Goal: Task Accomplishment & Management: Use online tool/utility

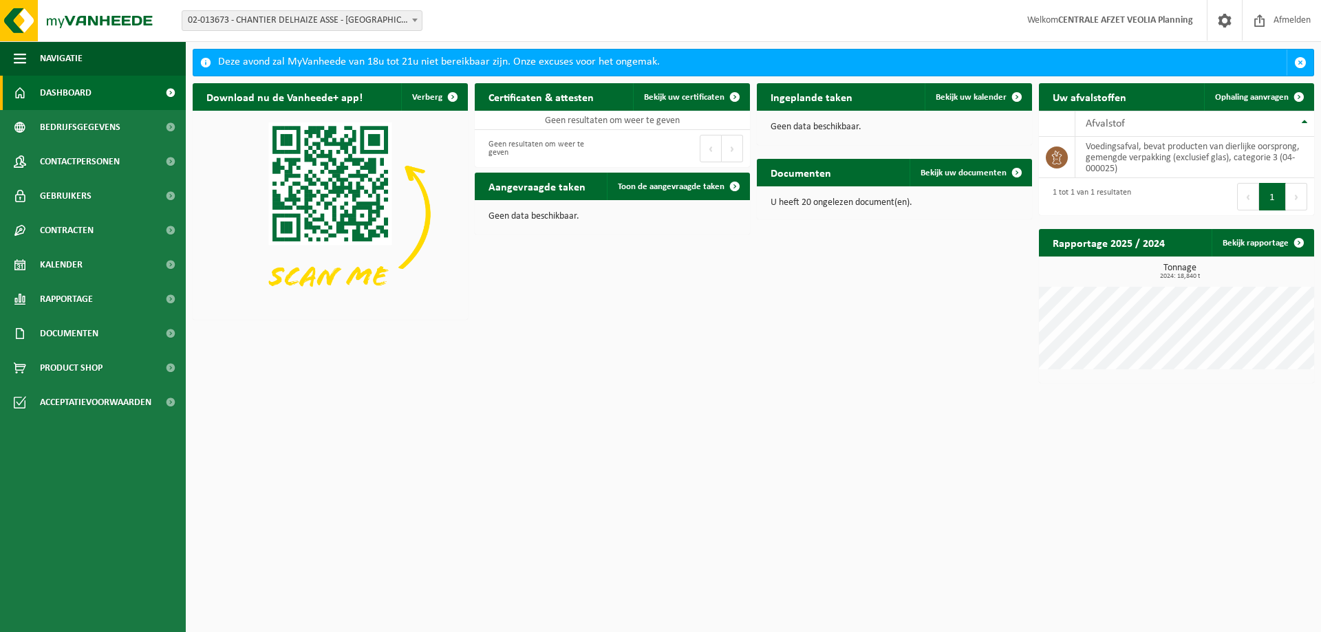
click at [322, 19] on span "02-013673 - CHANTIER DELHAIZE ASSE - [GEOGRAPHIC_DATA] - [GEOGRAPHIC_DATA]" at bounding box center [301, 20] width 239 height 19
type input "beerse"
select select "732"
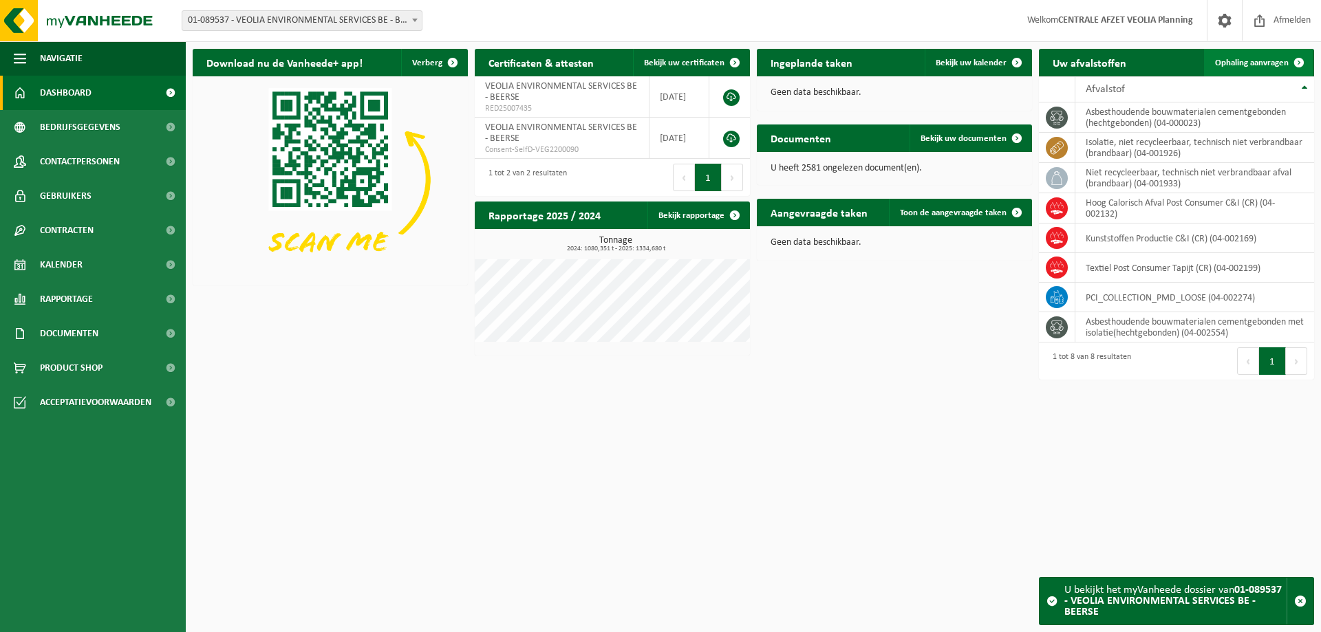
click at [1249, 58] on span "Ophaling aanvragen" at bounding box center [1252, 62] width 74 height 9
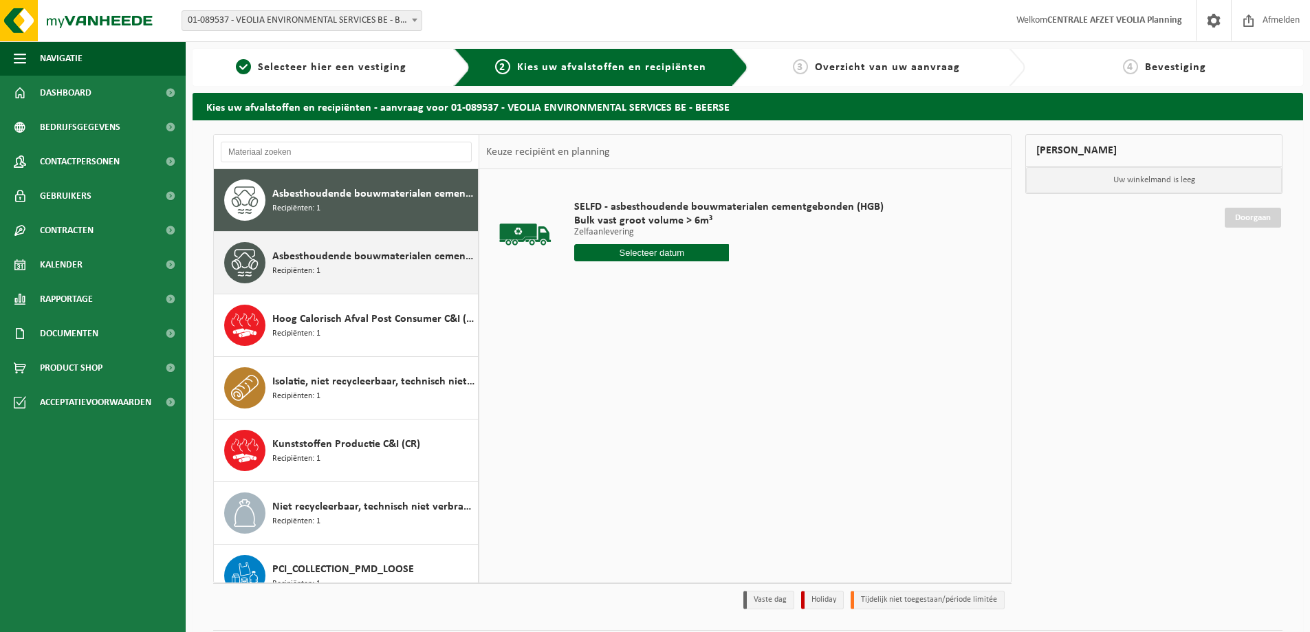
click at [353, 262] on span "Asbesthoudende bouwmaterialen cementgebonden met isolatie(hechtgebonden)" at bounding box center [373, 256] width 202 height 17
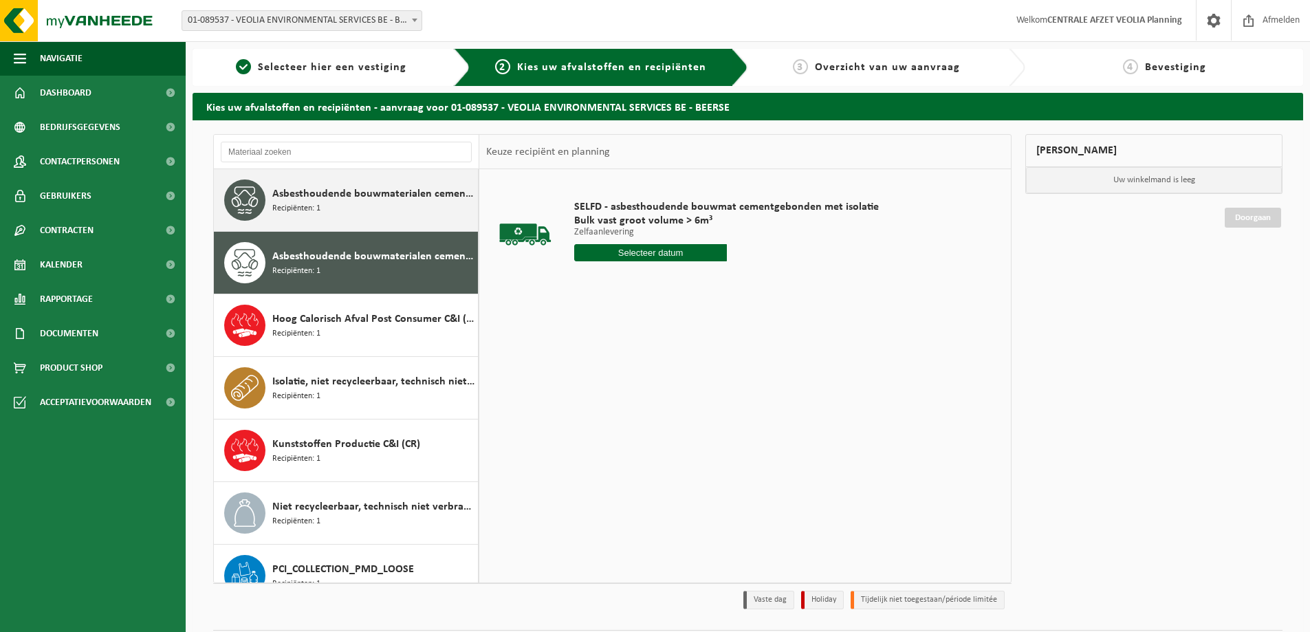
click at [332, 202] on div "Asbesthoudende bouwmaterialen cementgebonden (hechtgebonden) Recipiënten: 1" at bounding box center [373, 200] width 202 height 41
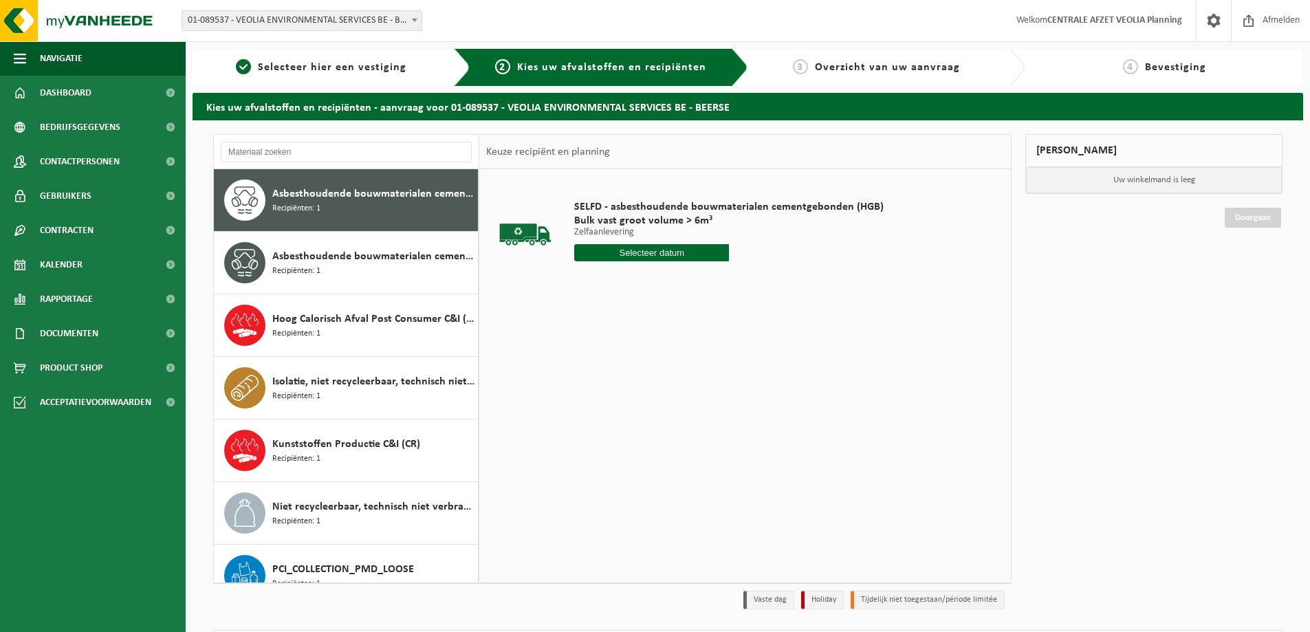
click at [634, 249] on input "text" at bounding box center [651, 252] width 155 height 17
click at [639, 376] on div "15" at bounding box center [636, 375] width 24 height 22
type input "Van 2025-10-15"
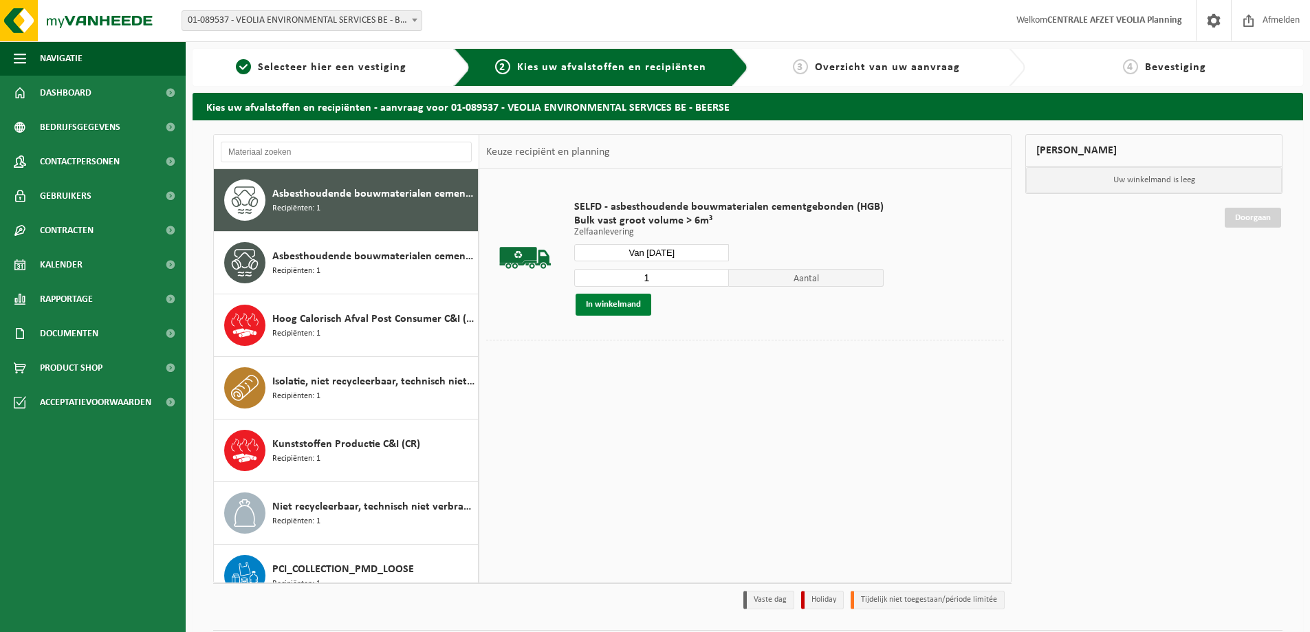
click at [604, 307] on button "In winkelmand" at bounding box center [614, 305] width 76 height 22
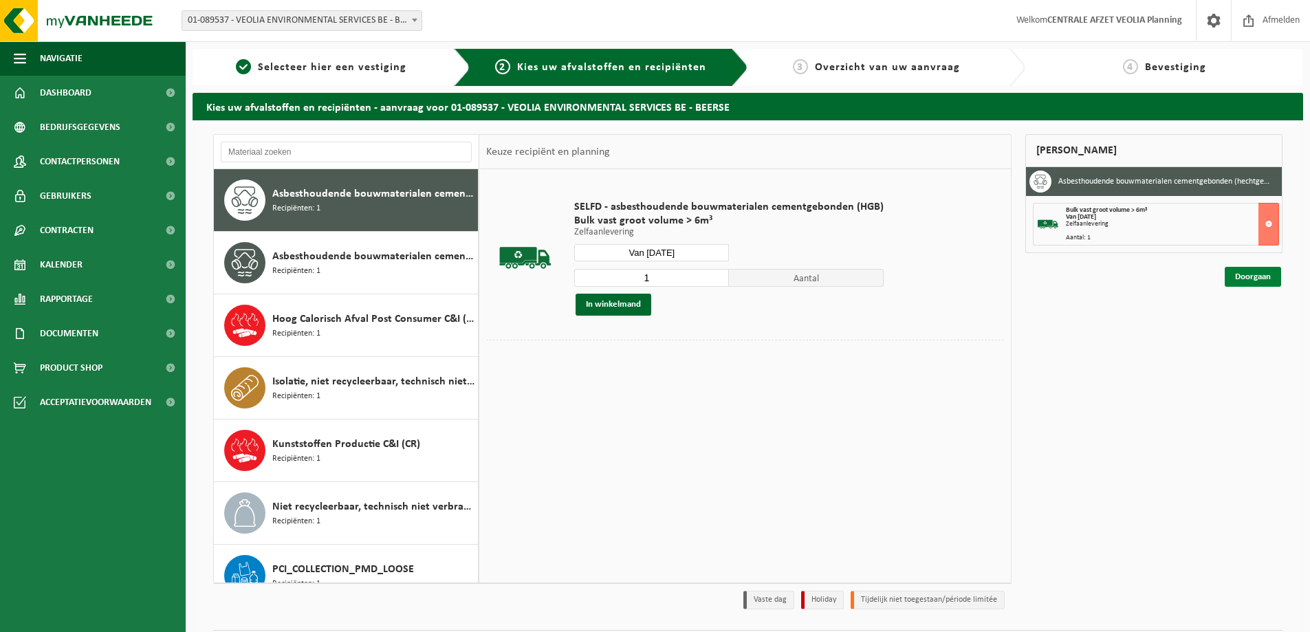
click at [1254, 274] on link "Doorgaan" at bounding box center [1253, 277] width 56 height 20
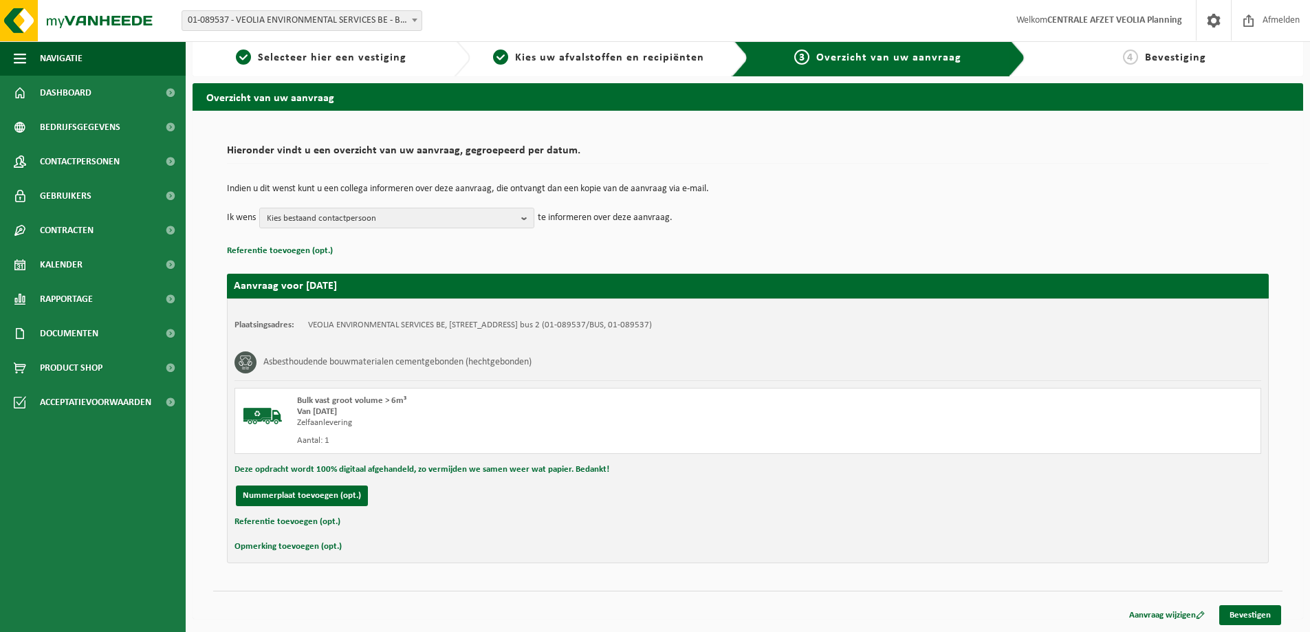
scroll to position [10, 0]
click at [1253, 616] on link "Bevestigen" at bounding box center [1251, 615] width 62 height 20
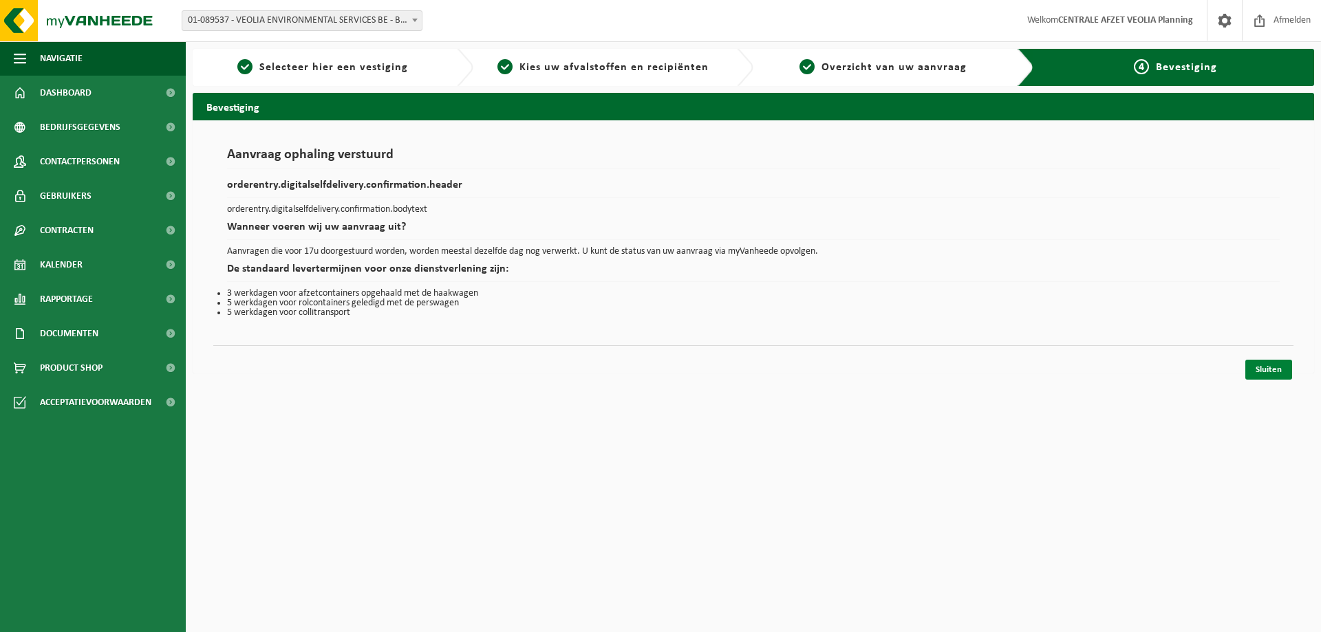
click at [1267, 367] on link "Sluiten" at bounding box center [1268, 370] width 47 height 20
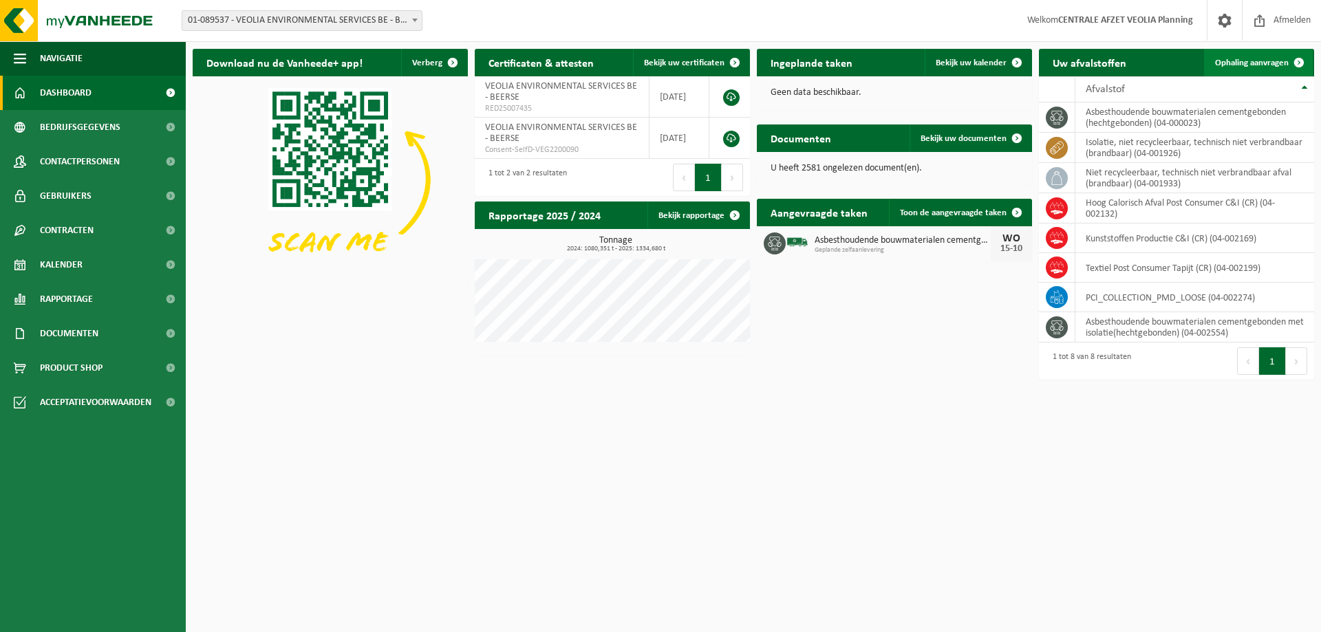
click at [1250, 65] on span "Ophaling aanvragen" at bounding box center [1252, 62] width 74 height 9
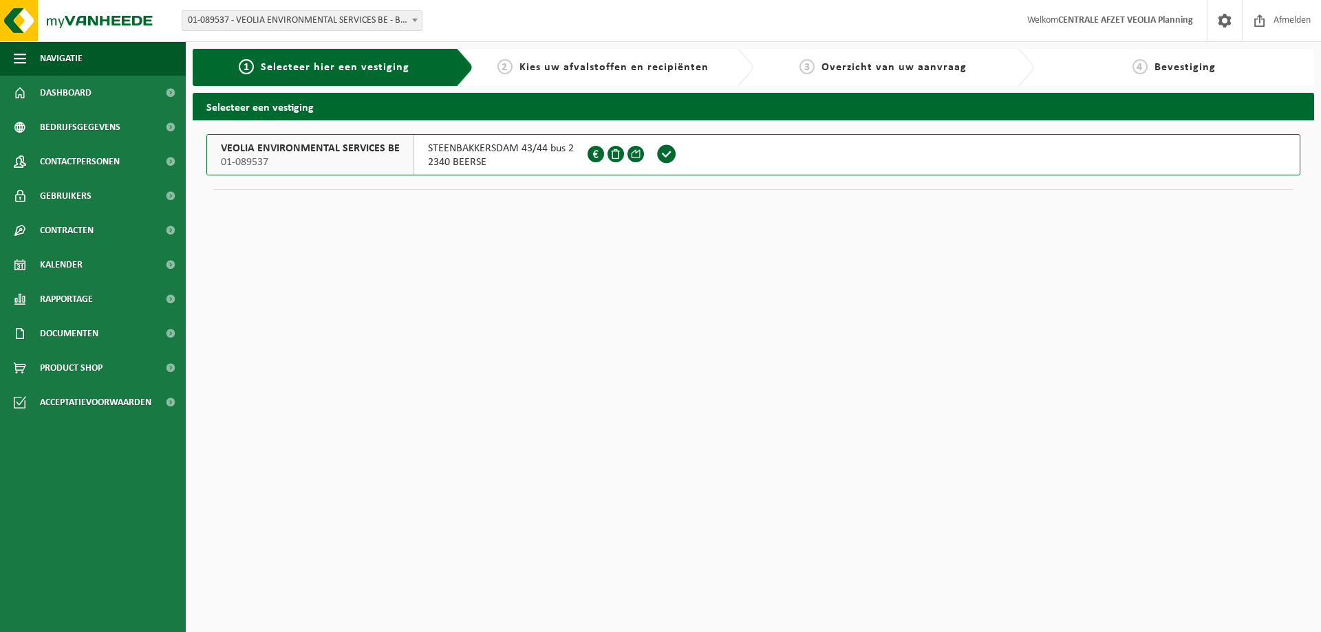
click at [316, 154] on span "VEOLIA ENVIRONMENTAL SERVICES BE" at bounding box center [310, 149] width 179 height 14
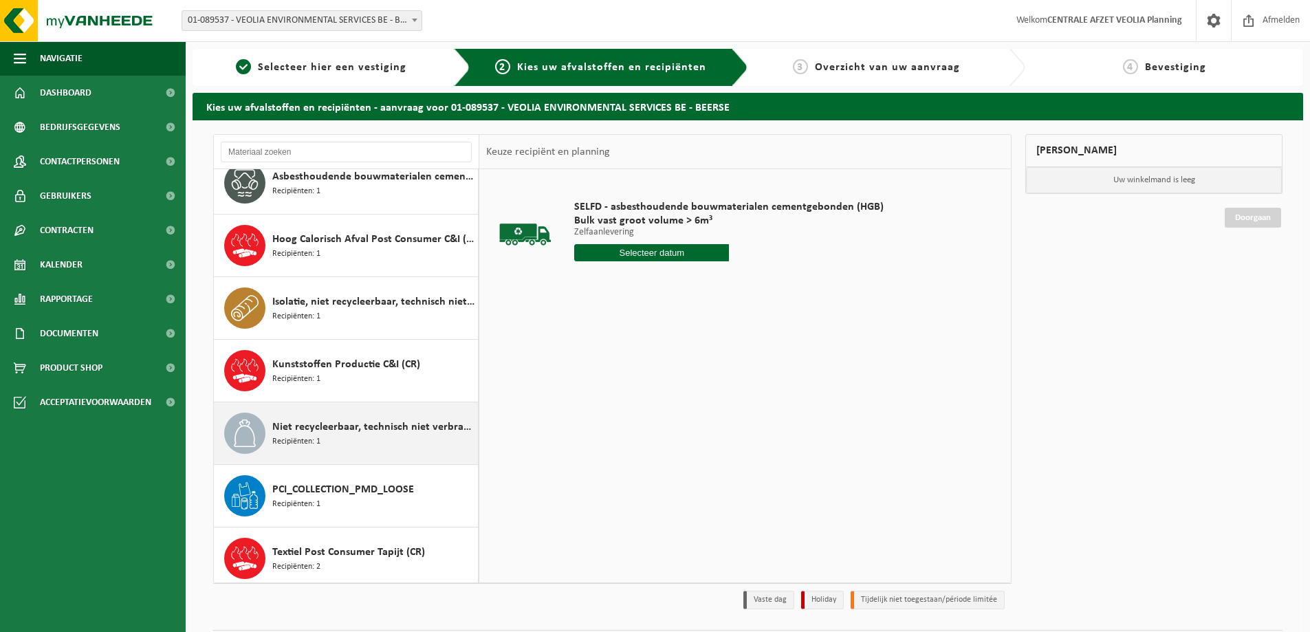
click at [345, 430] on span "Niet recycleerbaar, technisch niet verbrandbaar afval (brandbaar)" at bounding box center [373, 427] width 202 height 17
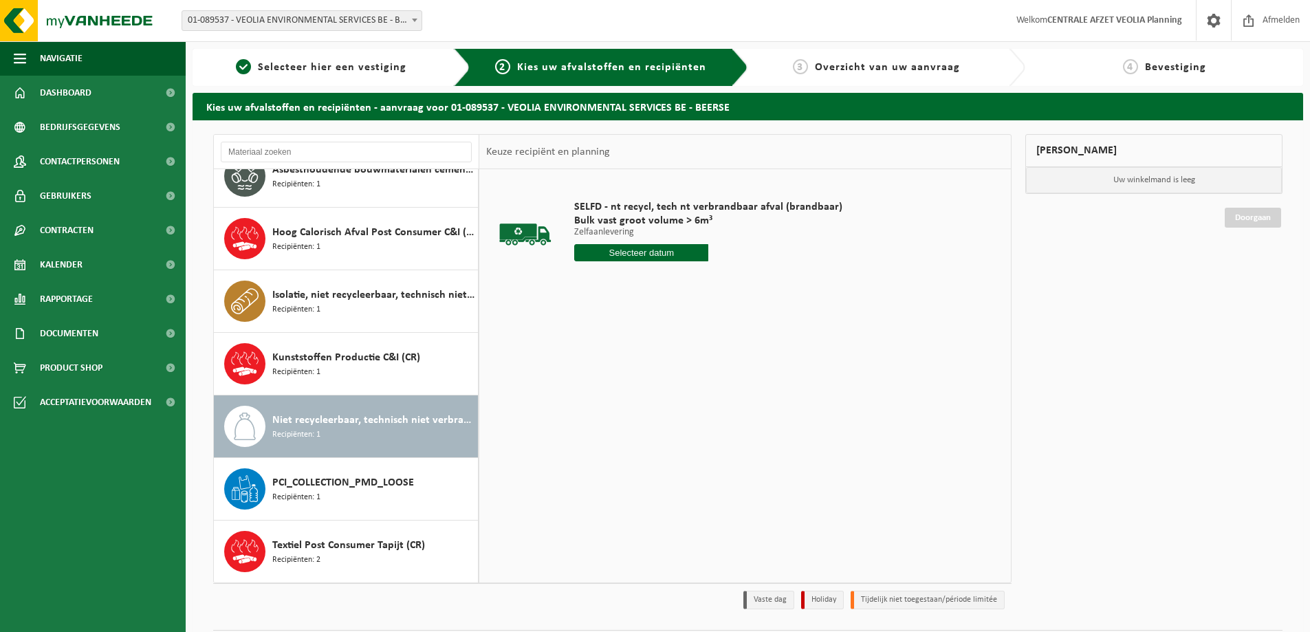
click at [641, 248] on input "text" at bounding box center [641, 252] width 134 height 17
click at [636, 373] on div "15" at bounding box center [636, 375] width 24 height 22
type input "Van [DATE]"
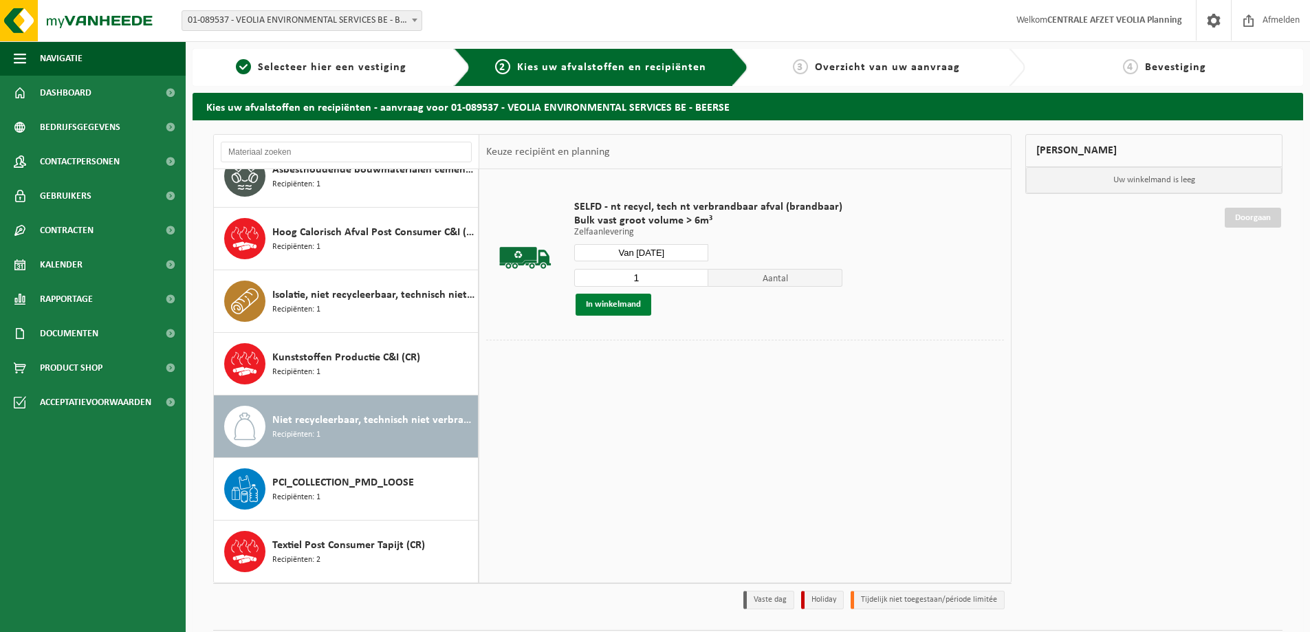
click at [607, 300] on button "In winkelmand" at bounding box center [614, 305] width 76 height 22
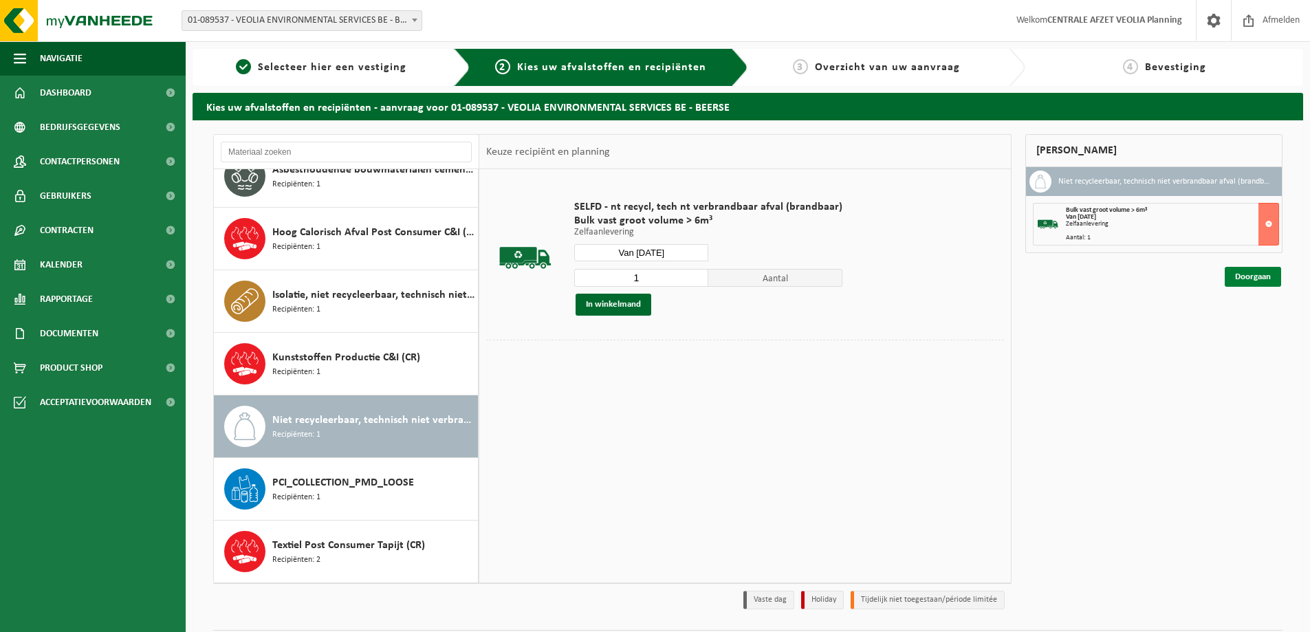
click at [1255, 276] on link "Doorgaan" at bounding box center [1253, 277] width 56 height 20
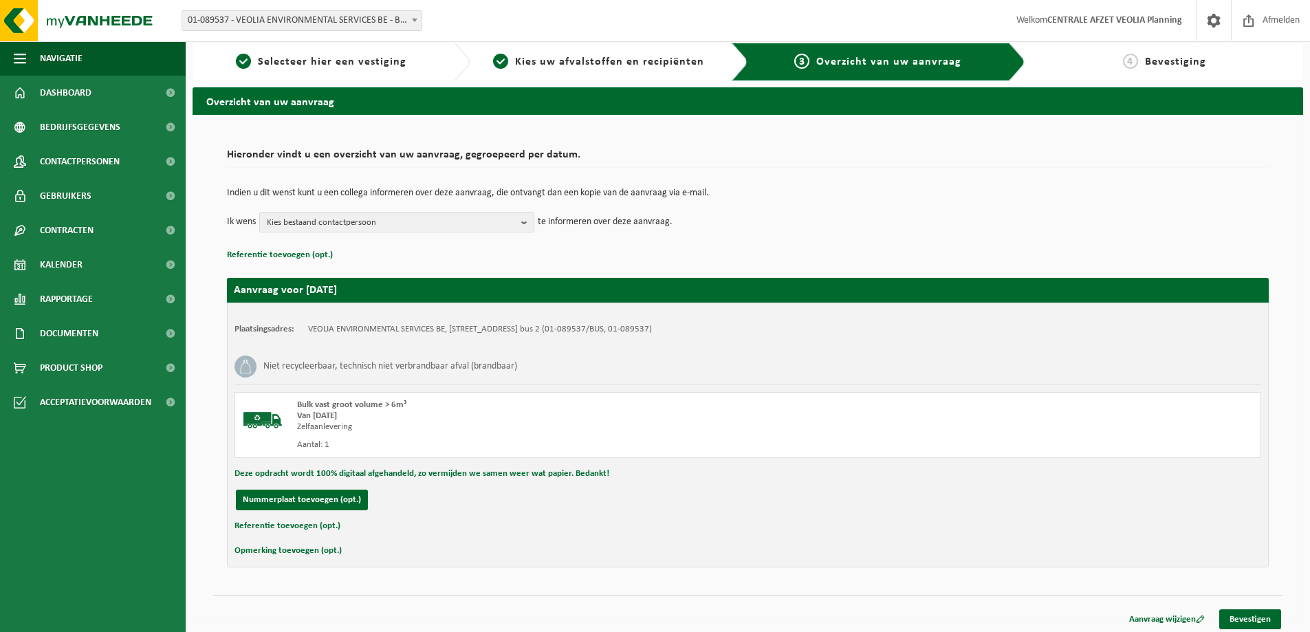
scroll to position [10, 0]
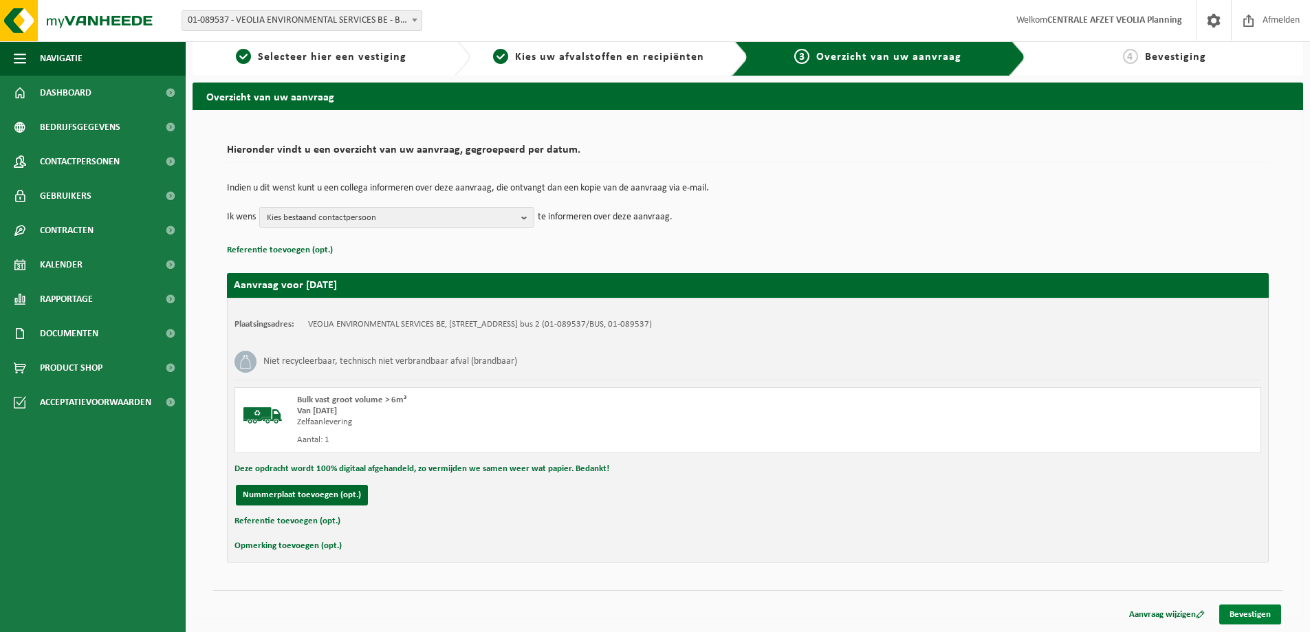
click at [1249, 614] on link "Bevestigen" at bounding box center [1251, 615] width 62 height 20
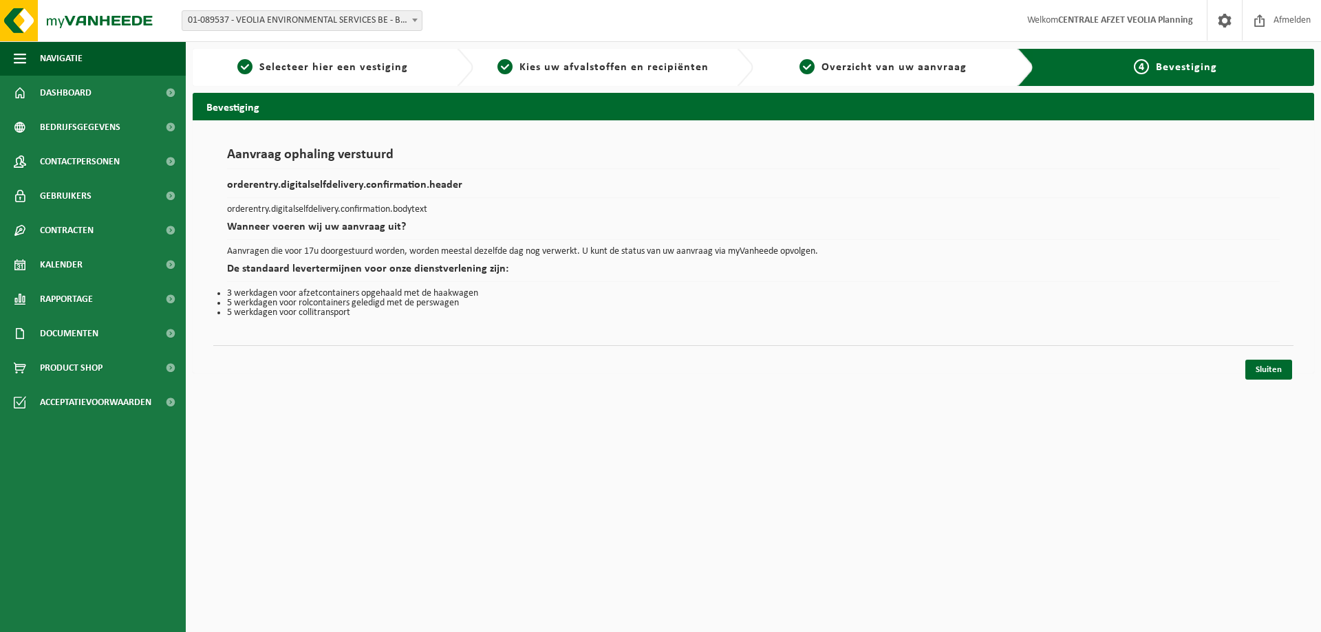
click at [415, 19] on b at bounding box center [415, 20] width 6 height 3
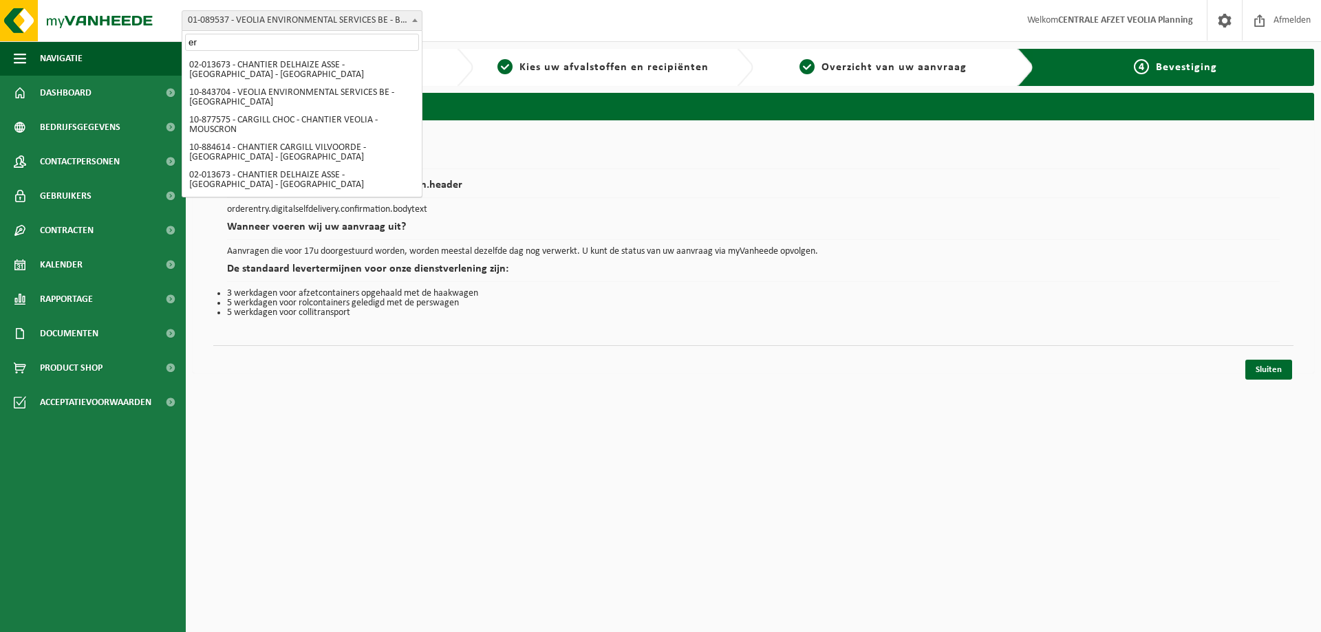
scroll to position [464, 0]
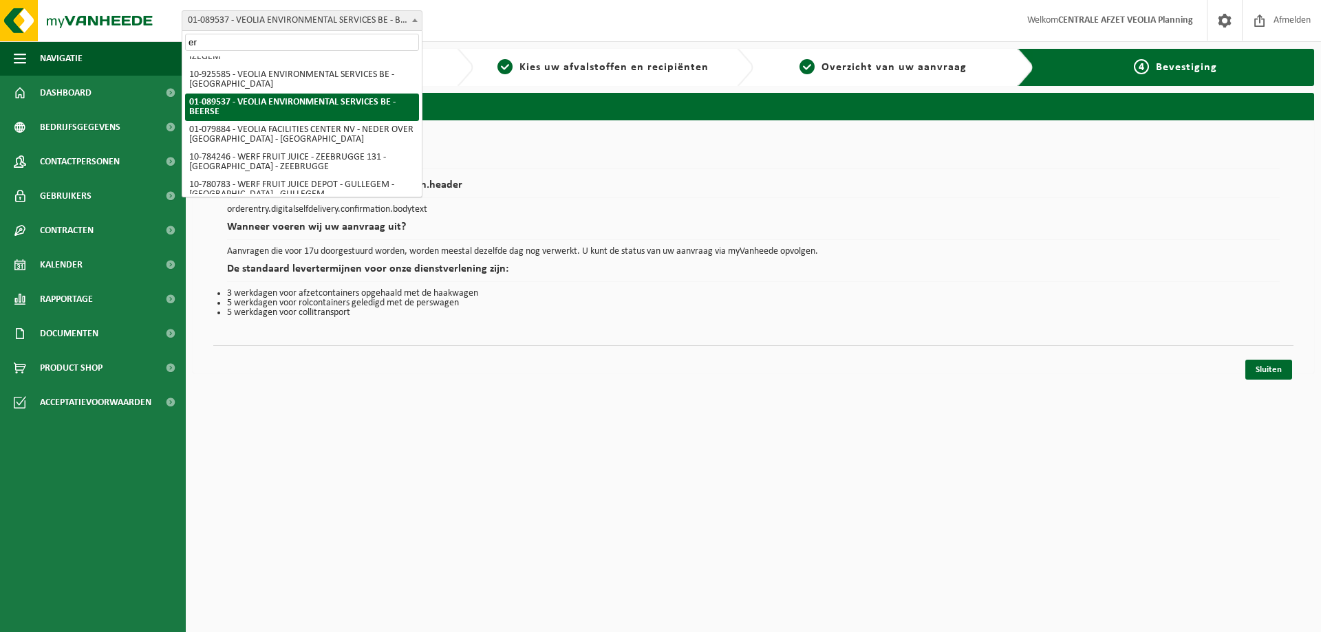
type input "e"
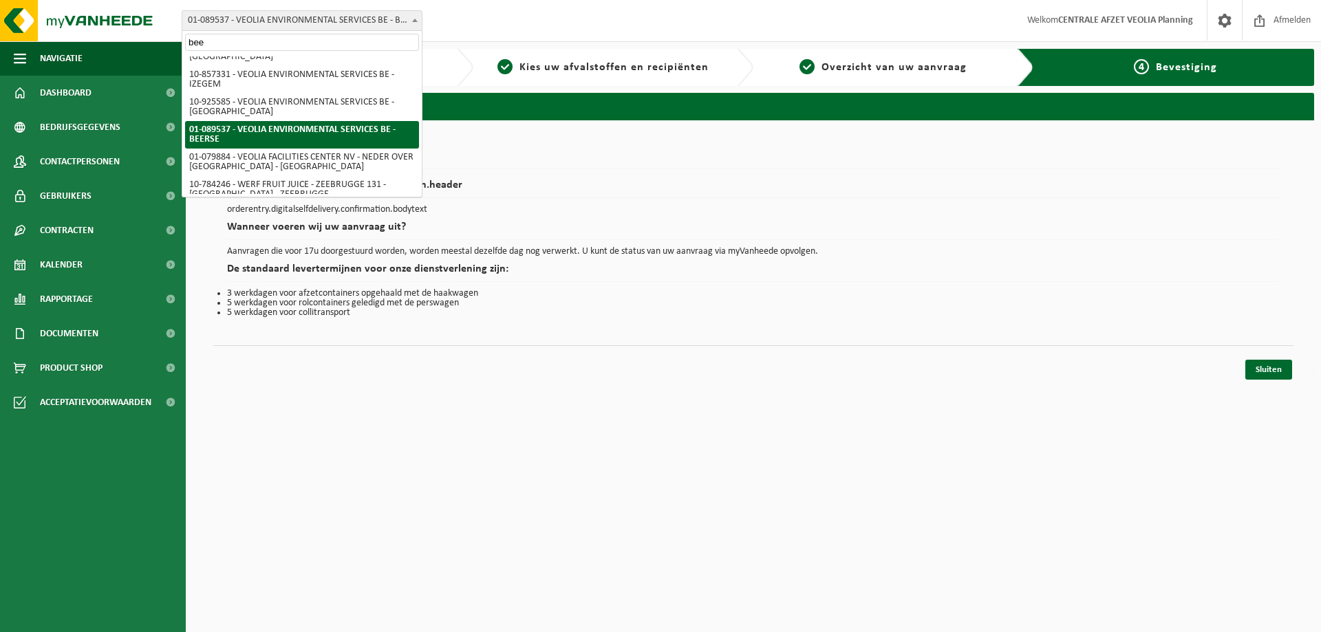
scroll to position [0, 0]
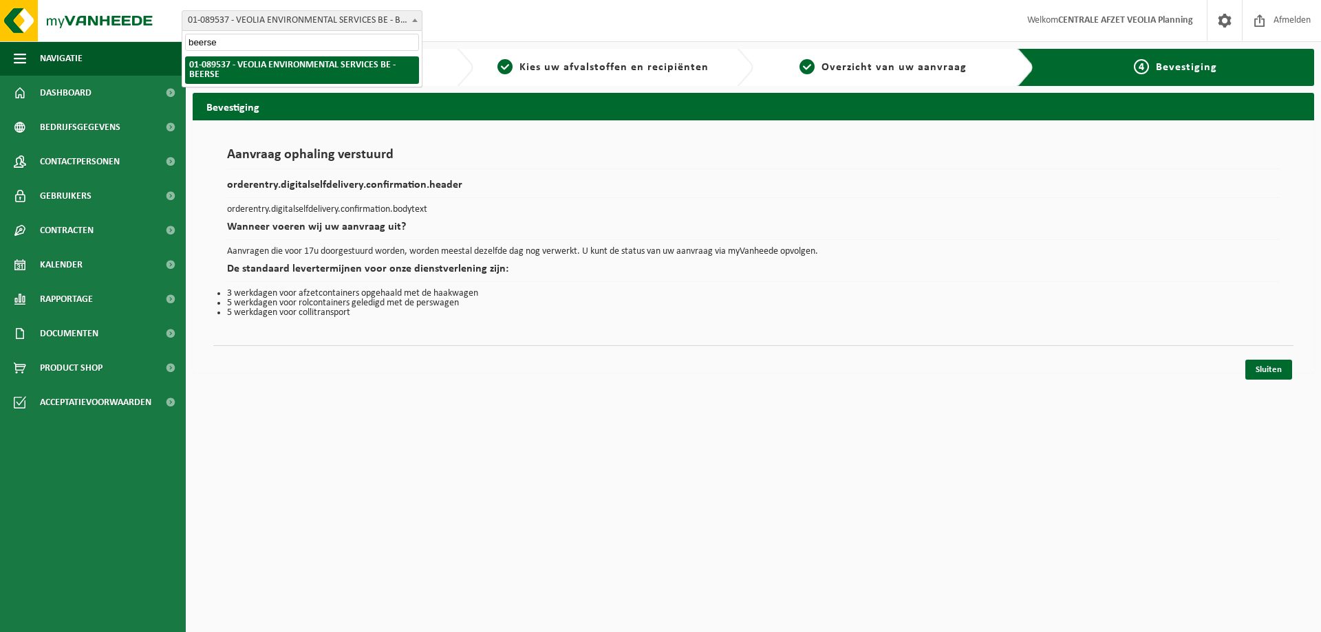
type input "beerse"
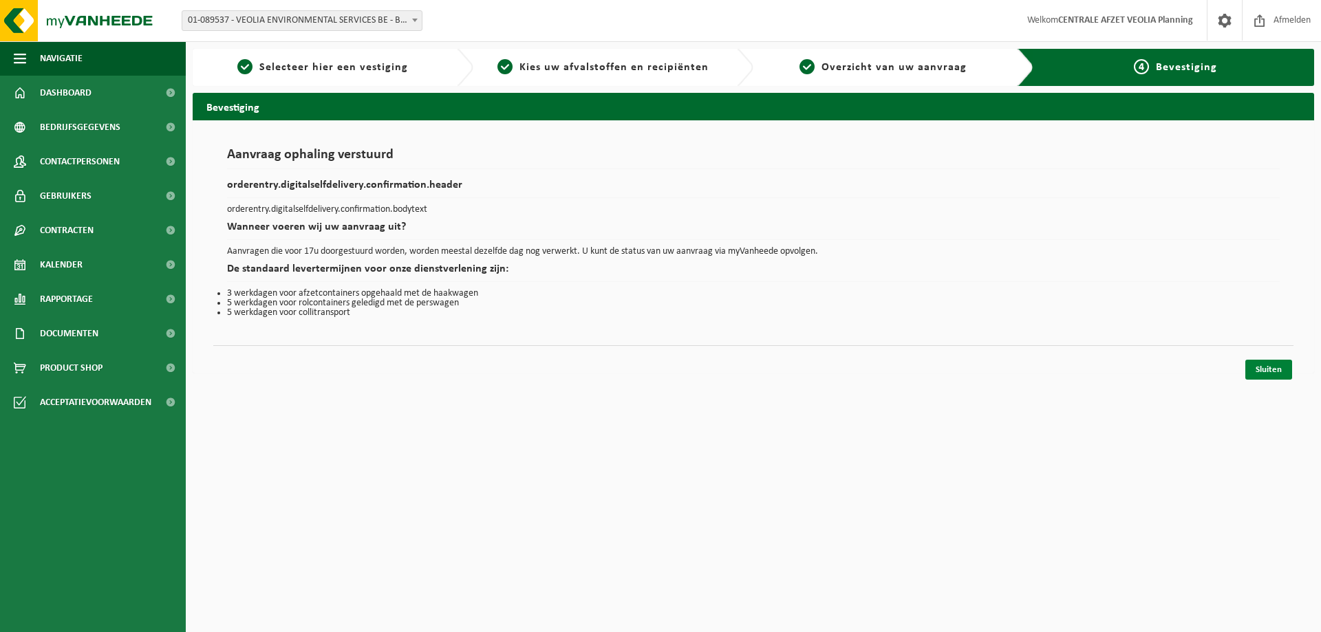
click at [1277, 373] on link "Sluiten" at bounding box center [1268, 370] width 47 height 20
click at [1264, 366] on link "Sluiten" at bounding box center [1268, 370] width 47 height 20
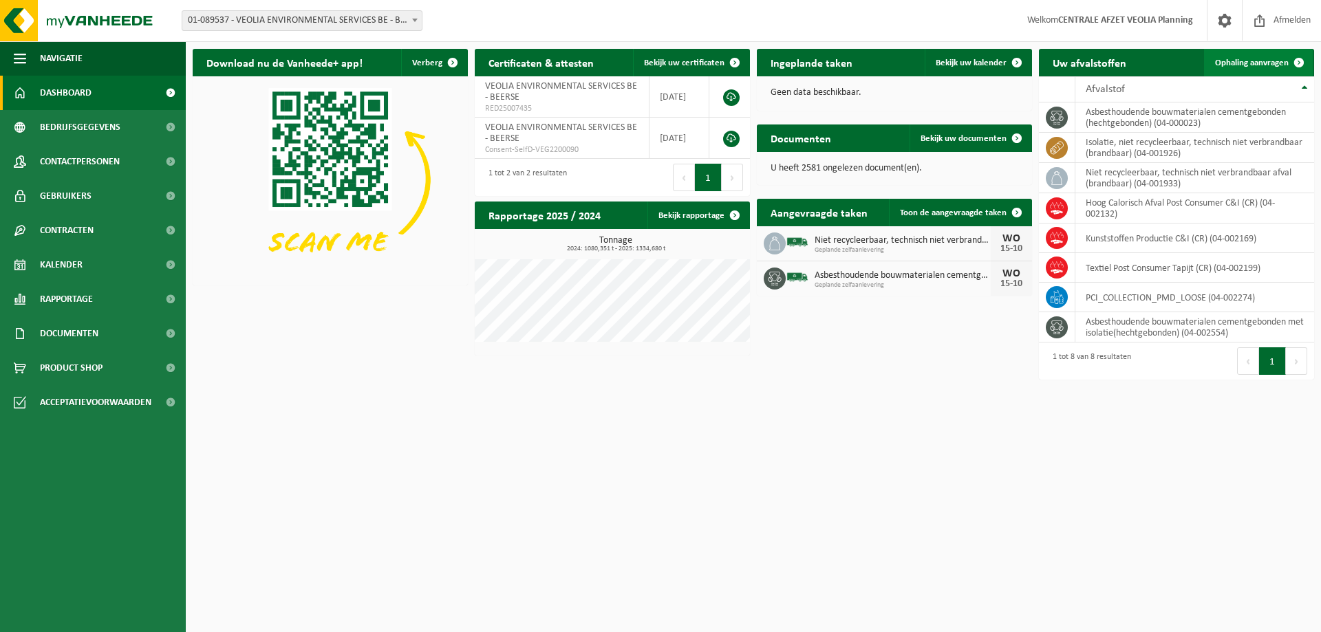
click at [1248, 60] on span "Ophaling aanvragen" at bounding box center [1252, 62] width 74 height 9
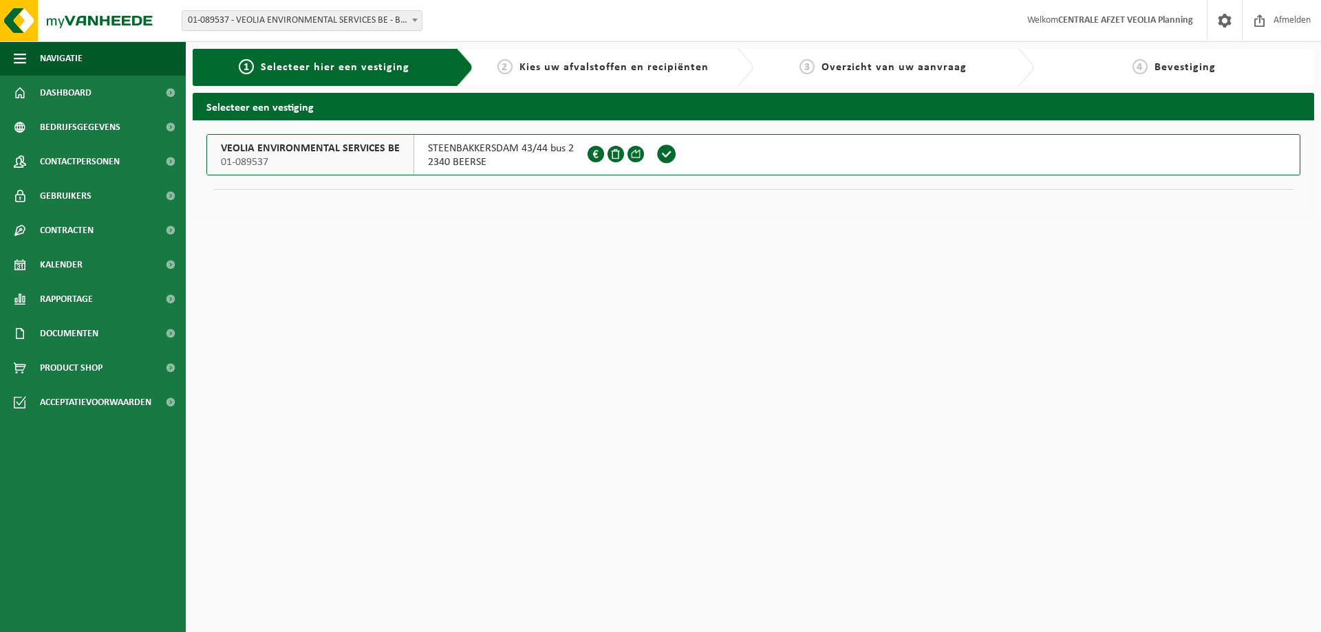
click at [308, 149] on span "VEOLIA ENVIRONMENTAL SERVICES BE" at bounding box center [310, 149] width 179 height 14
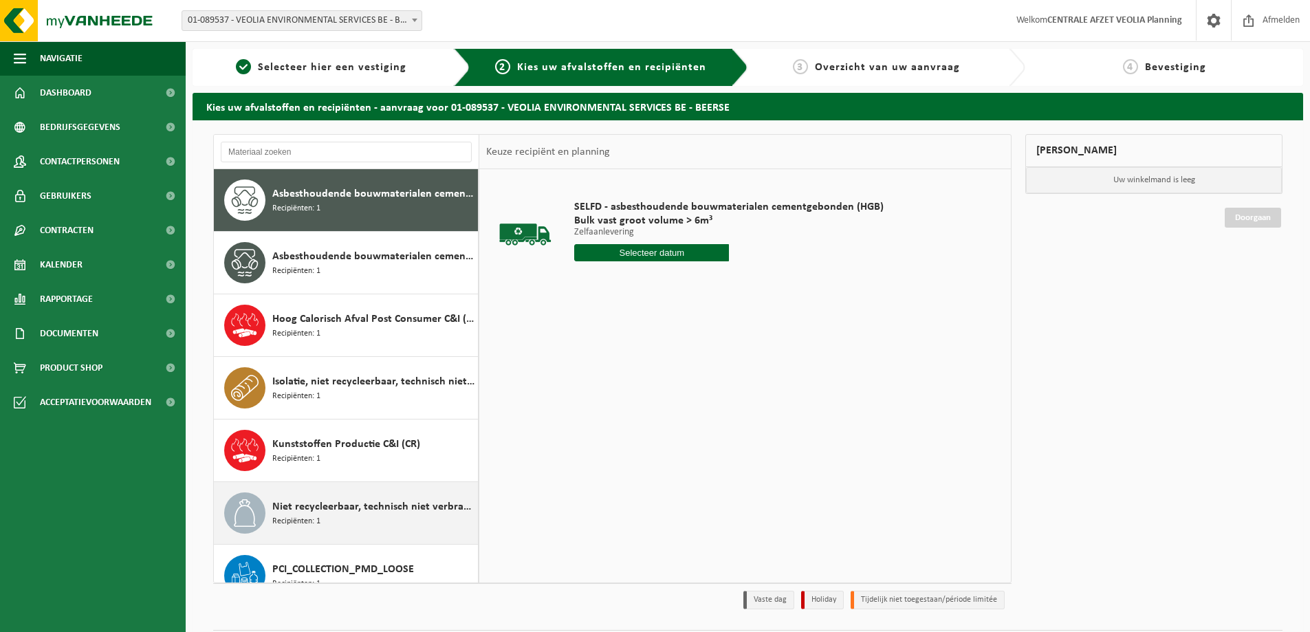
click at [336, 502] on span "Niet recycleerbaar, technisch niet verbrandbaar afval (brandbaar)" at bounding box center [373, 507] width 202 height 17
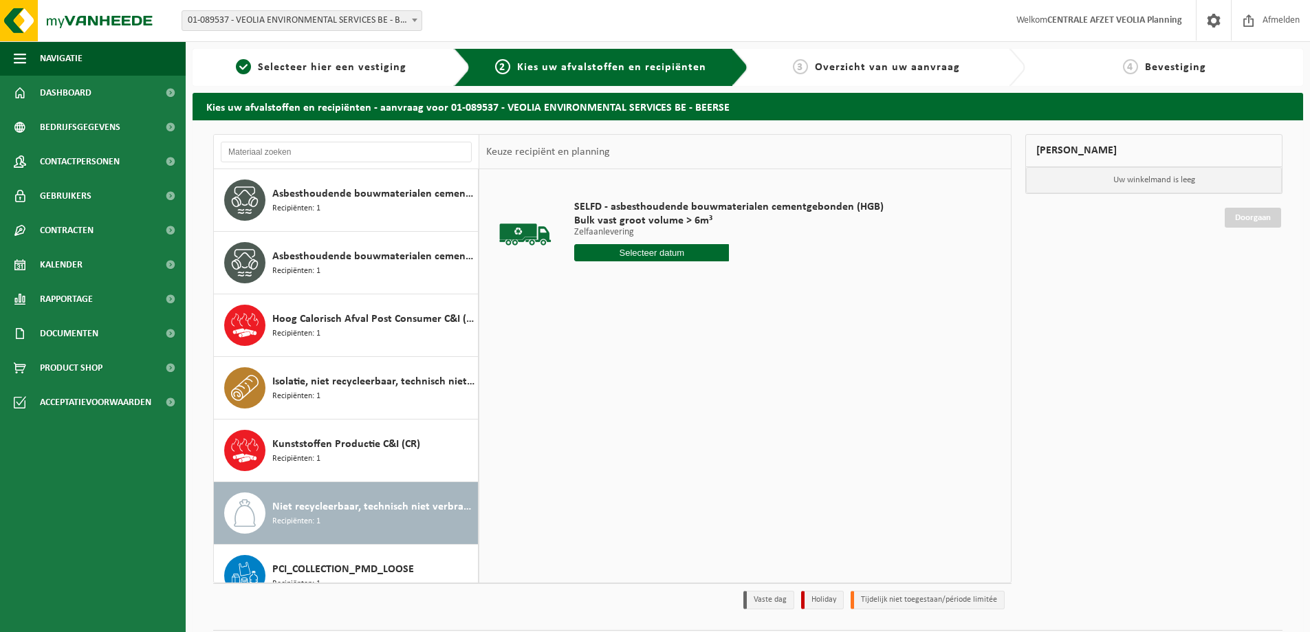
scroll to position [87, 0]
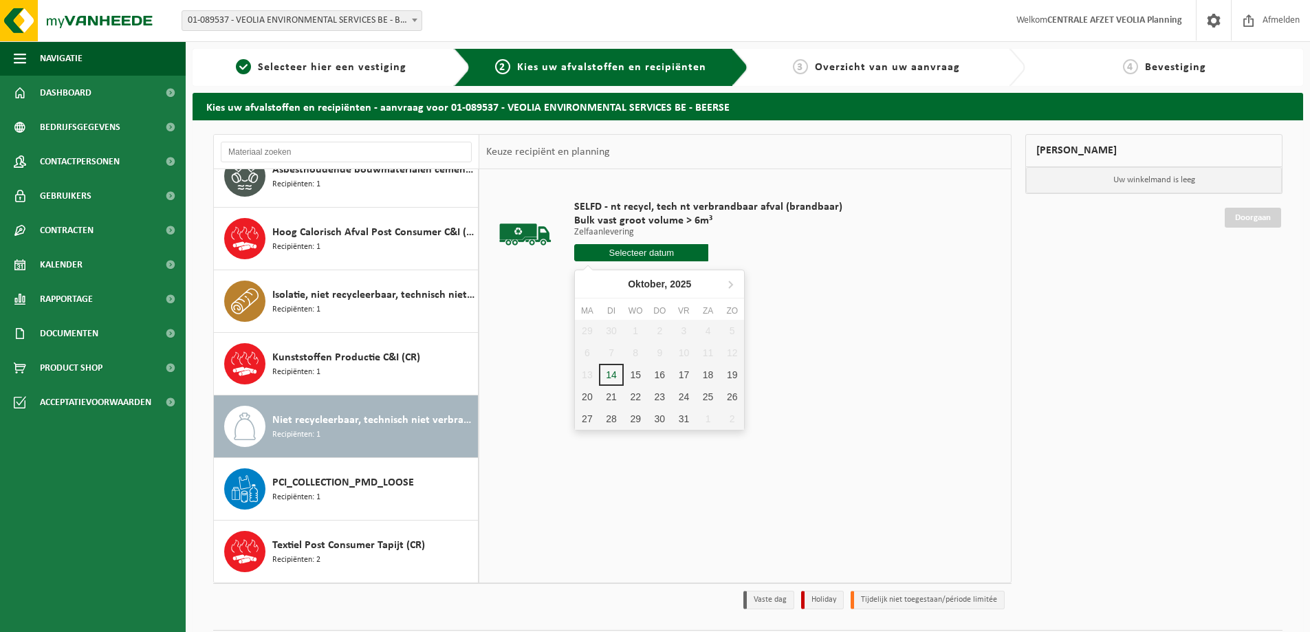
click at [640, 255] on input "text" at bounding box center [641, 252] width 134 height 17
click at [638, 372] on div "15" at bounding box center [636, 375] width 24 height 22
type input "Van 2025-10-15"
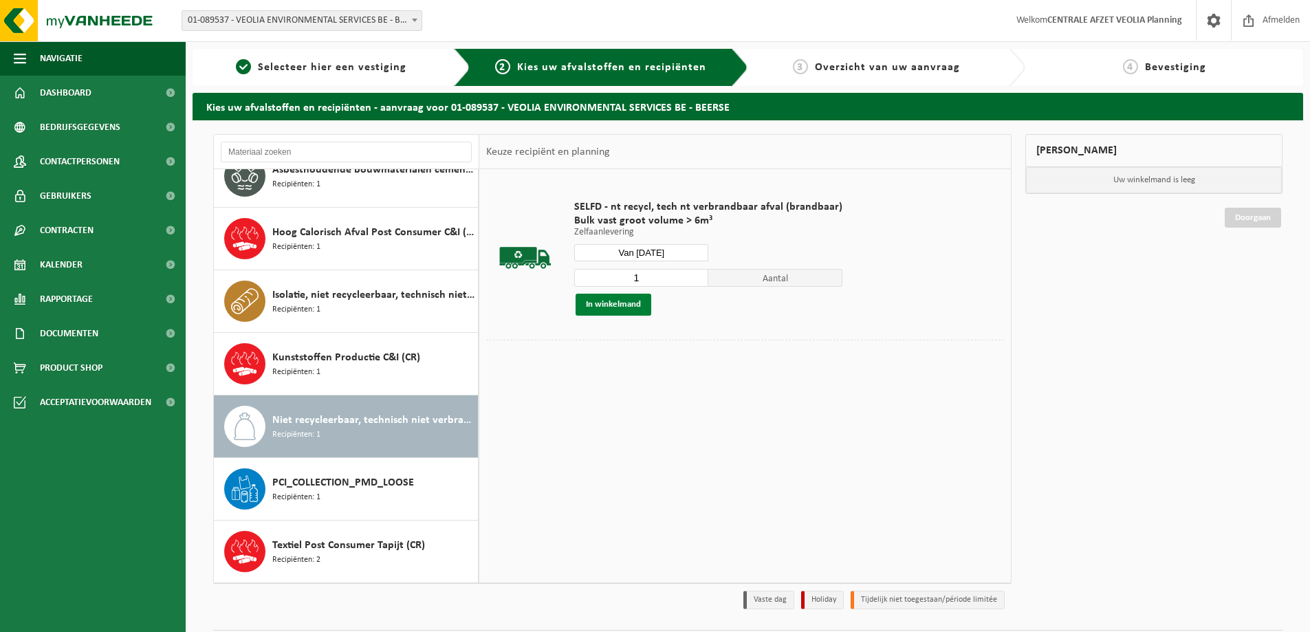
click at [598, 309] on button "In winkelmand" at bounding box center [614, 305] width 76 height 22
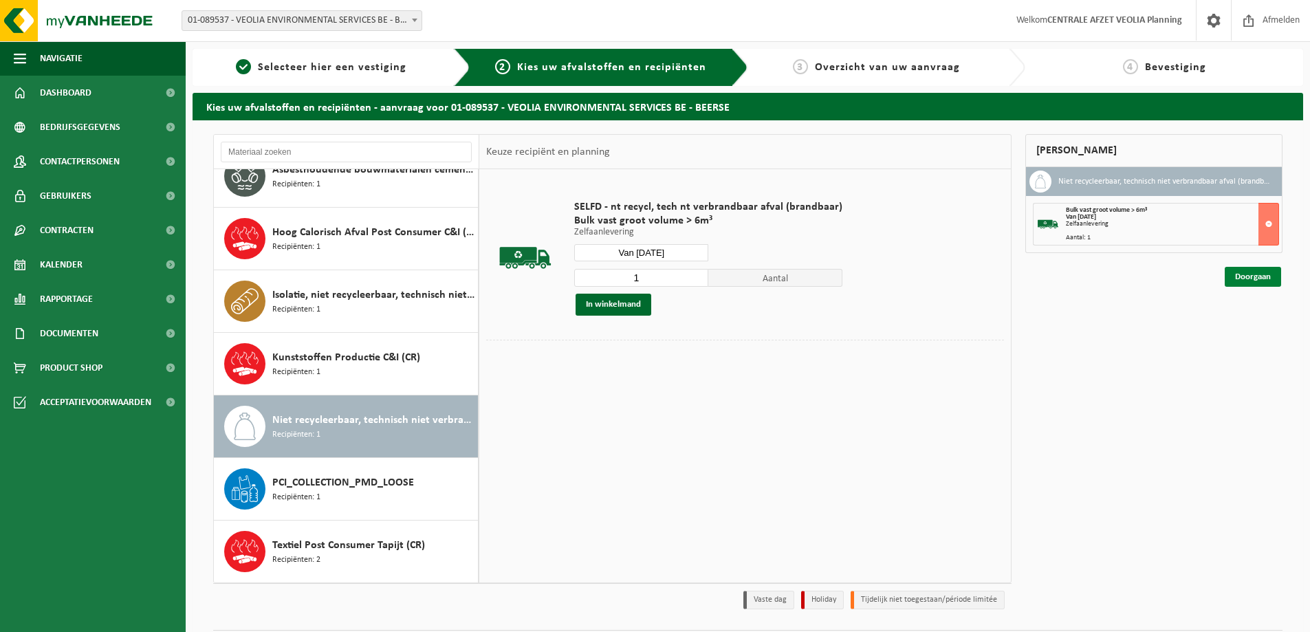
click at [1244, 275] on link "Doorgaan" at bounding box center [1253, 277] width 56 height 20
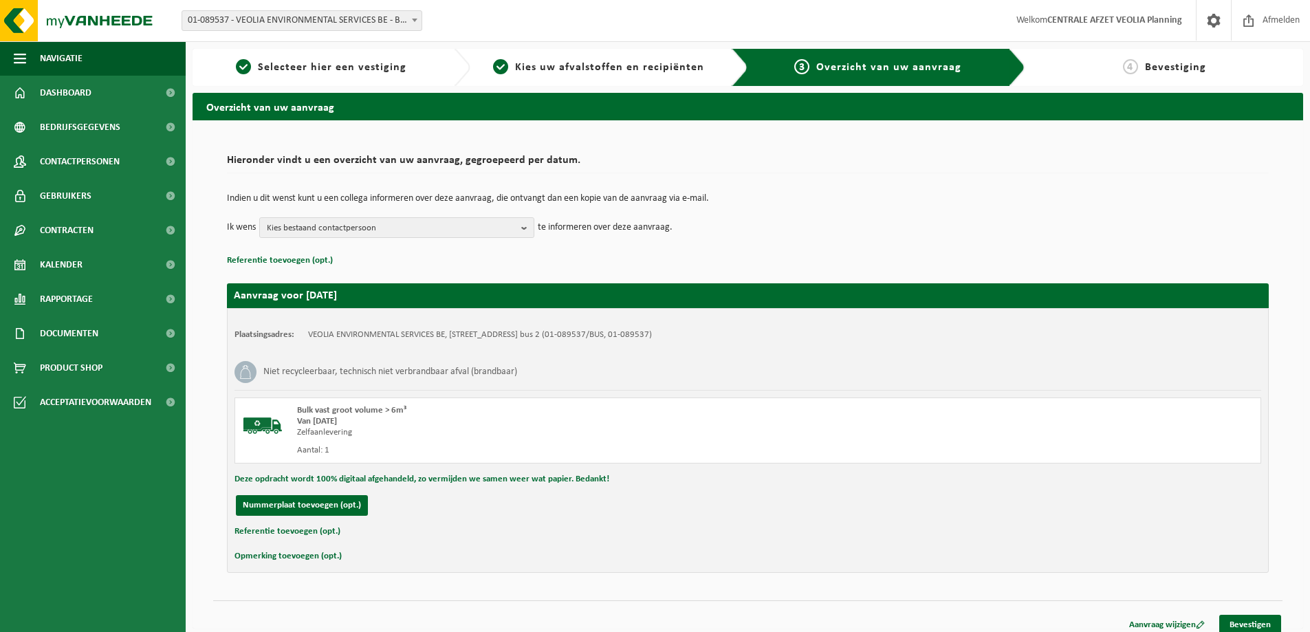
scroll to position [10, 0]
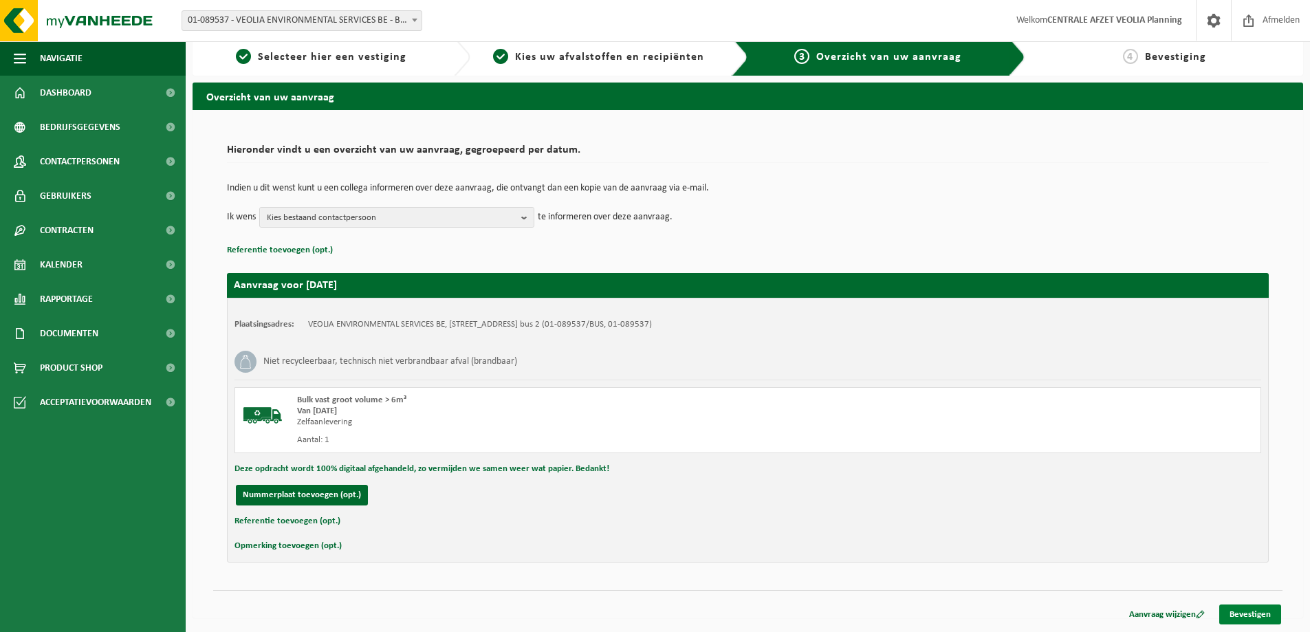
click at [1251, 613] on link "Bevestigen" at bounding box center [1251, 615] width 62 height 20
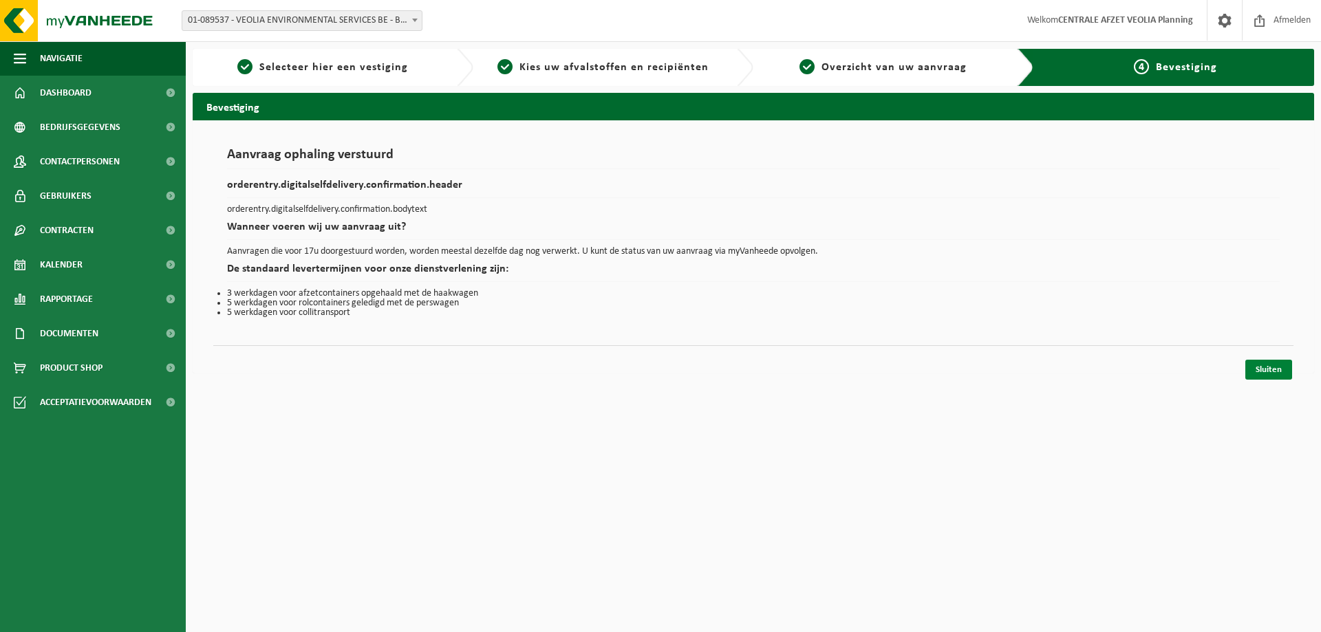
click at [1262, 369] on link "Sluiten" at bounding box center [1268, 370] width 47 height 20
